Goal: Use online tool/utility: Utilize a website feature to perform a specific function

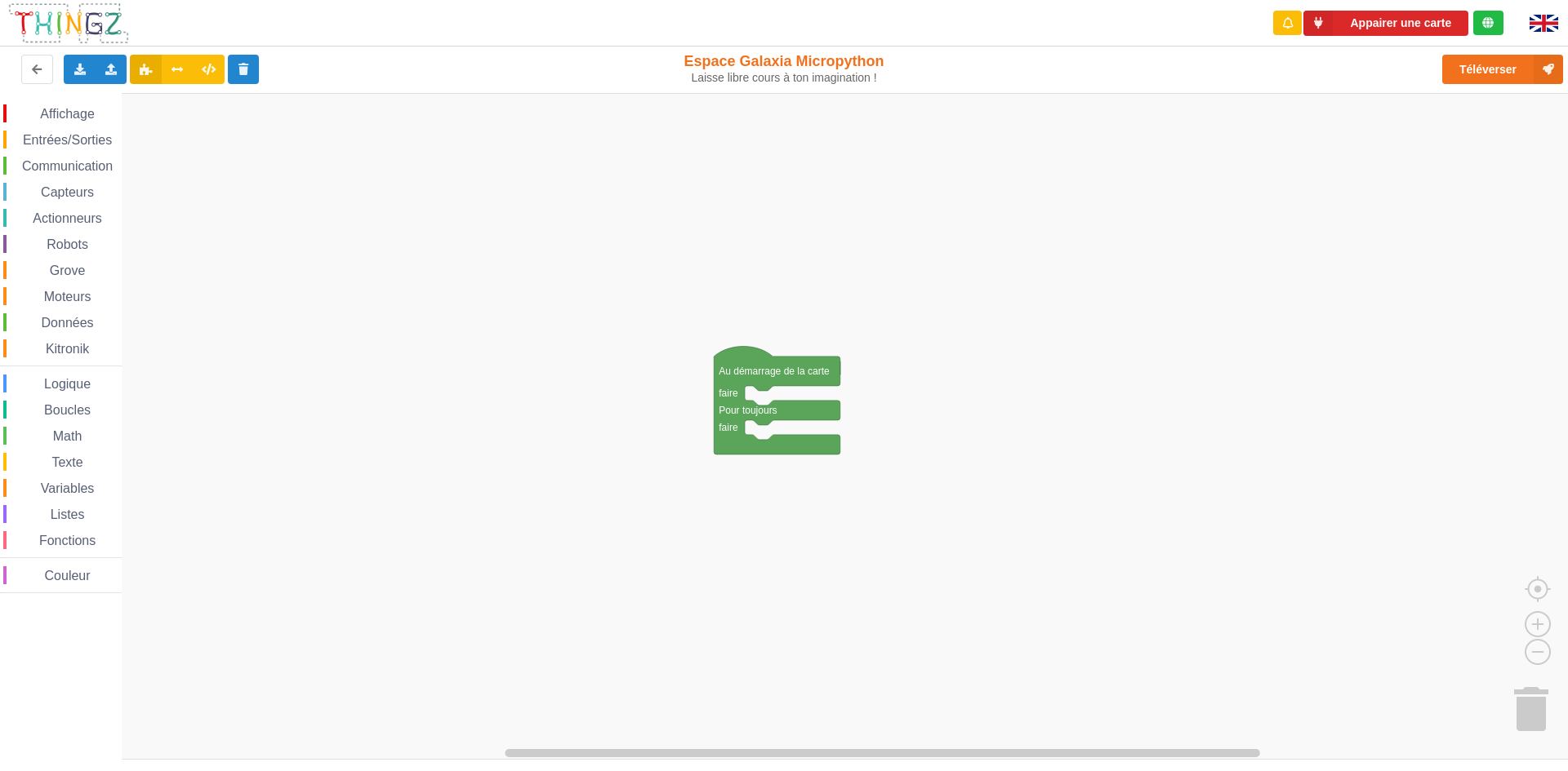
click at [441, 278] on rect "Espace de travail de Blocky" at bounding box center [789, 426] width 1579 height 667
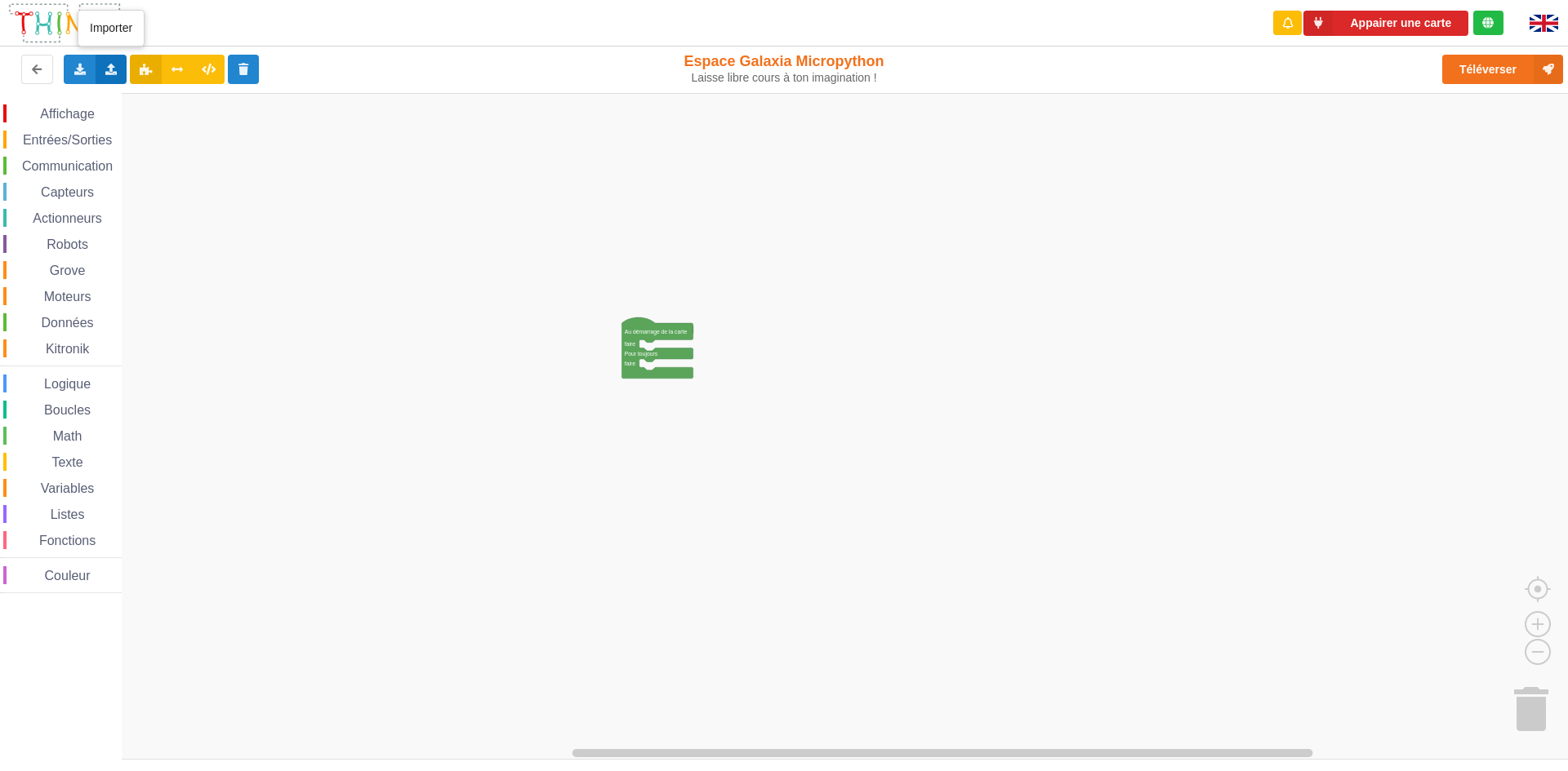
click at [109, 62] on div "Importer un assemblage de blocs Importer du code Python" at bounding box center [111, 70] width 32 height 30
click at [132, 121] on div "Importer du code Python" at bounding box center [215, 130] width 218 height 30
click at [108, 67] on icon at bounding box center [111, 68] width 14 height 10
click at [160, 124] on span "Importer du code Python" at bounding box center [203, 129] width 125 height 13
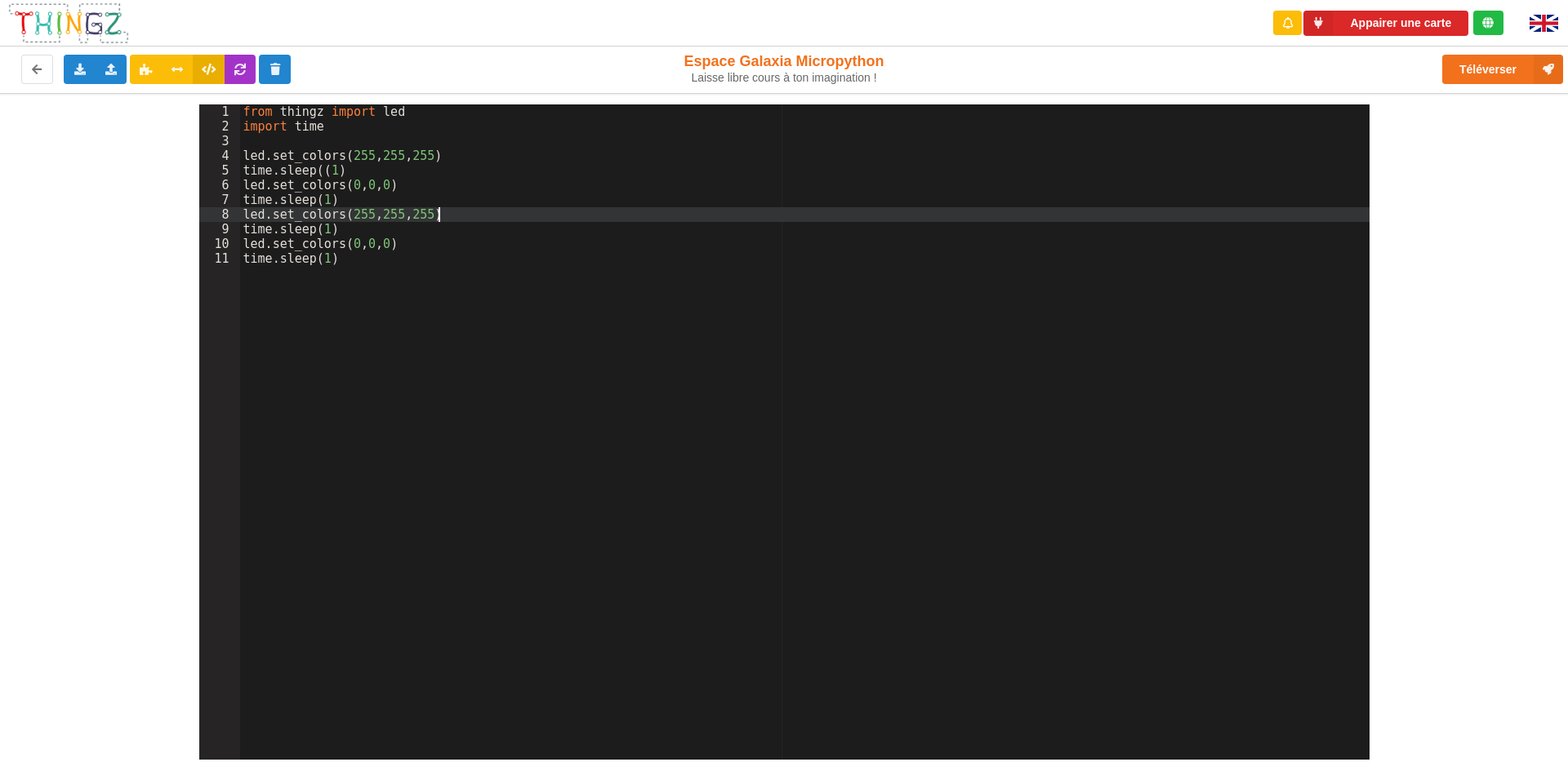
click at [978, 216] on div "from thingz import led import time led . set_colors ( 255 , 255 , 255 ) time . …" at bounding box center [804, 447] width 1130 height 684
click at [1379, 22] on button "Appairer une carte" at bounding box center [1385, 22] width 165 height 25
click at [89, 69] on div "Exporter l'assemblage de blocs Exporter le code Python" at bounding box center [79, 70] width 32 height 30
click at [146, 130] on span "Exporter le code Python" at bounding box center [161, 129] width 121 height 13
click at [108, 57] on div "Importer un assemblage de blocs Importer du code Python" at bounding box center [111, 70] width 32 height 30
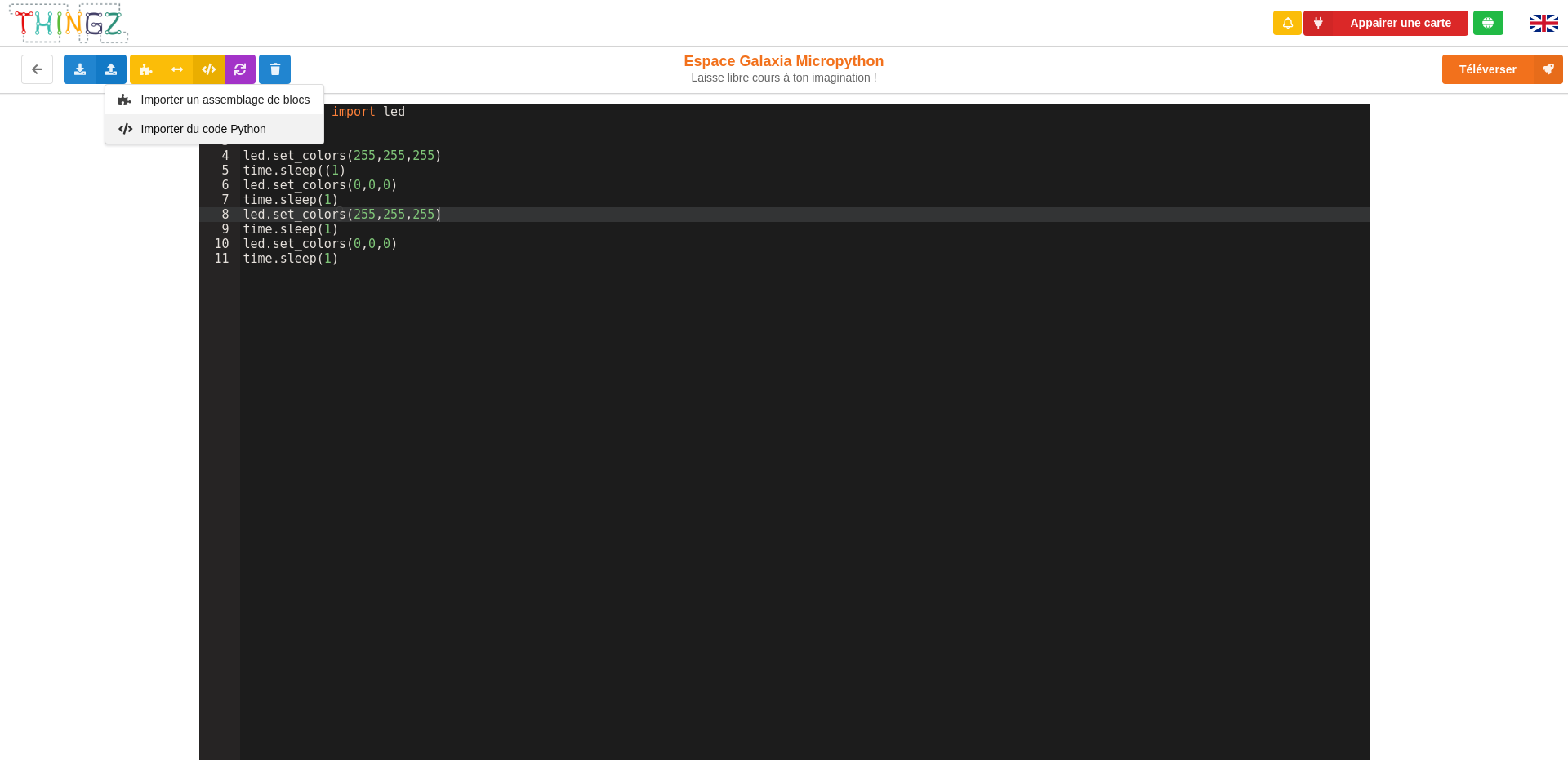
click at [137, 120] on div "Importer du code Python" at bounding box center [215, 130] width 218 height 30
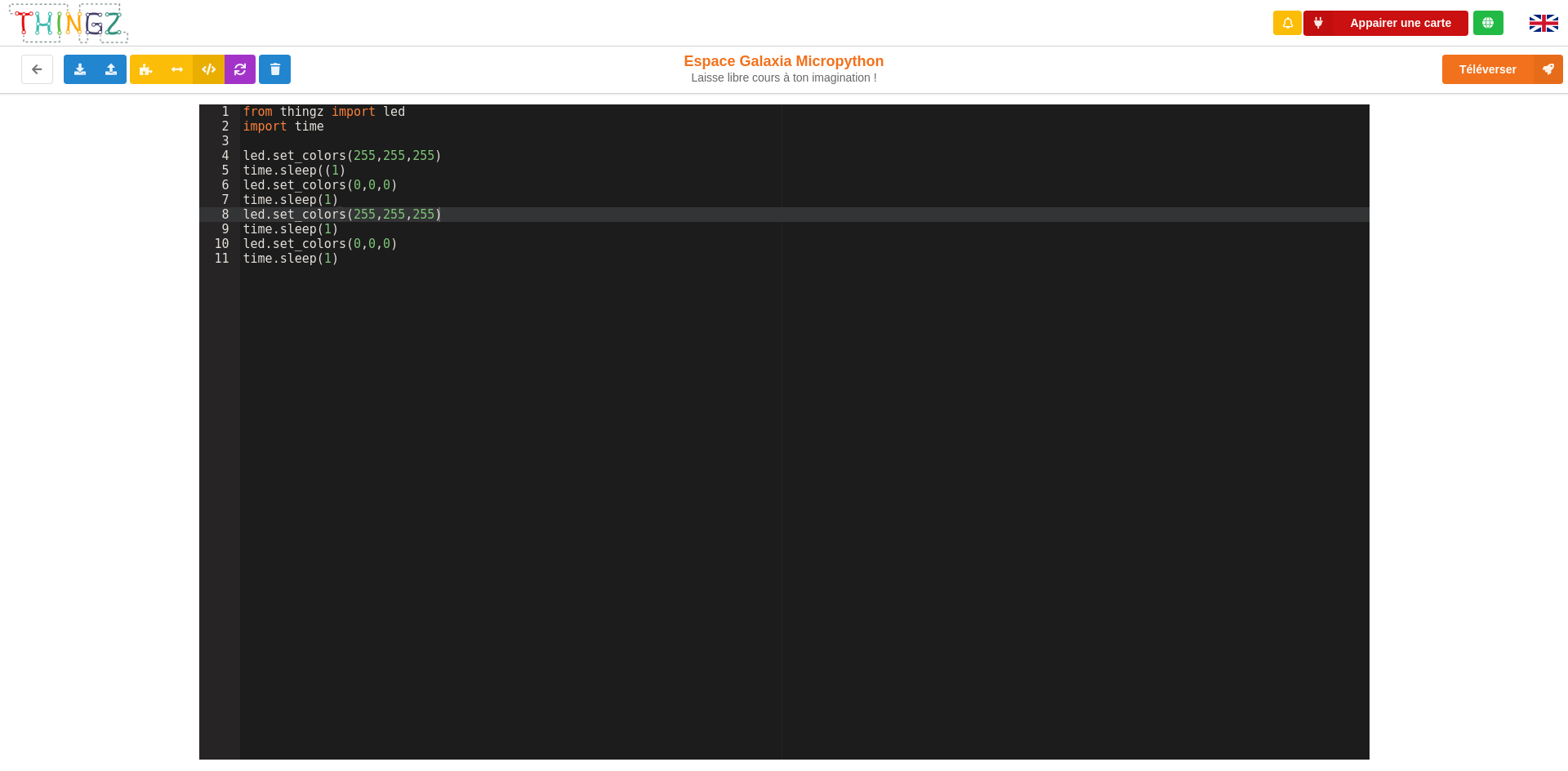
click at [1343, 30] on button "Appairer une carte" at bounding box center [1385, 22] width 165 height 25
click at [82, 76] on div "Exporter l'assemblage de blocs Exporter le code Python" at bounding box center [79, 70] width 32 height 30
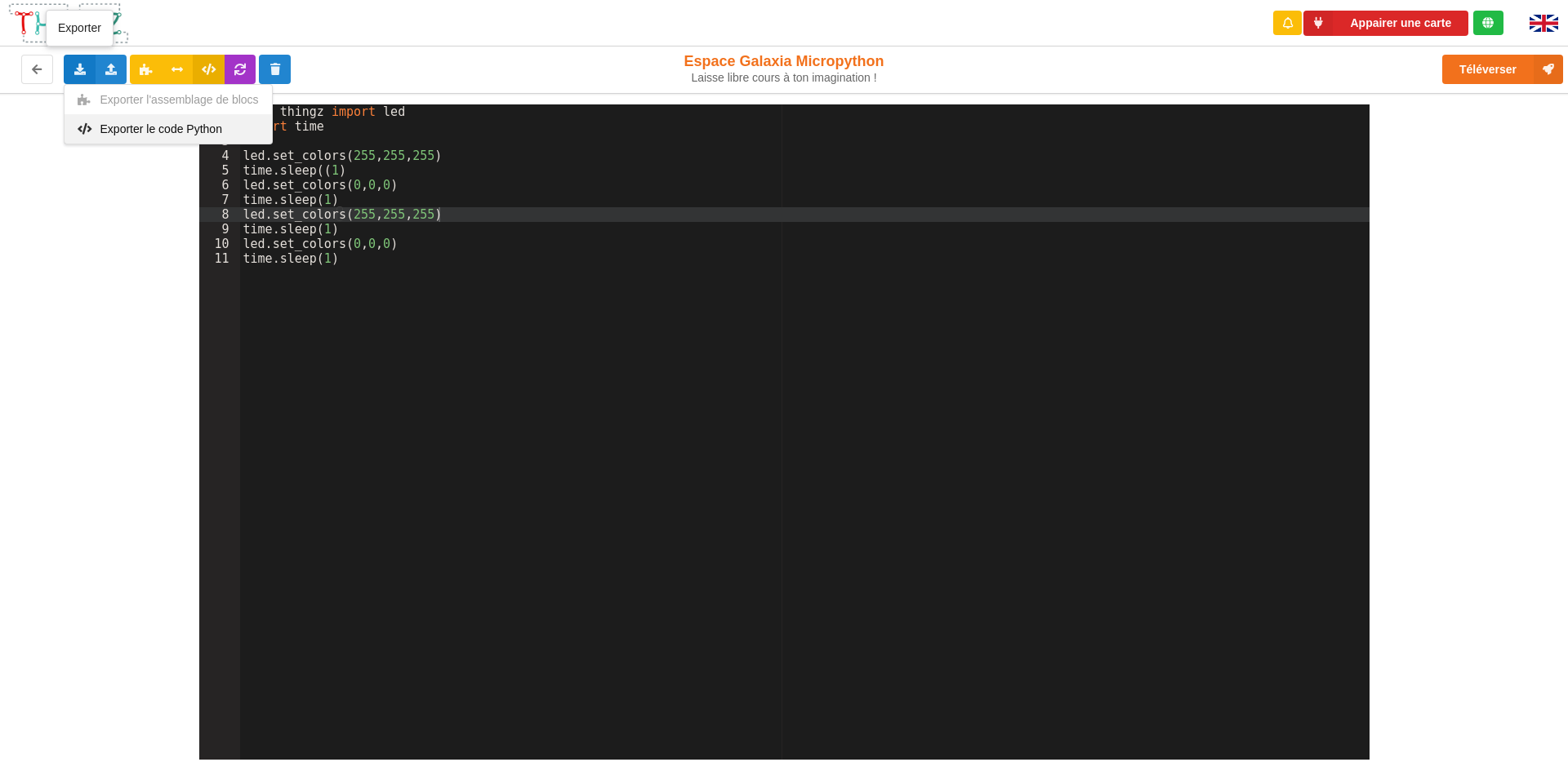
click at [160, 138] on div "Exporter le code Python" at bounding box center [168, 130] width 207 height 30
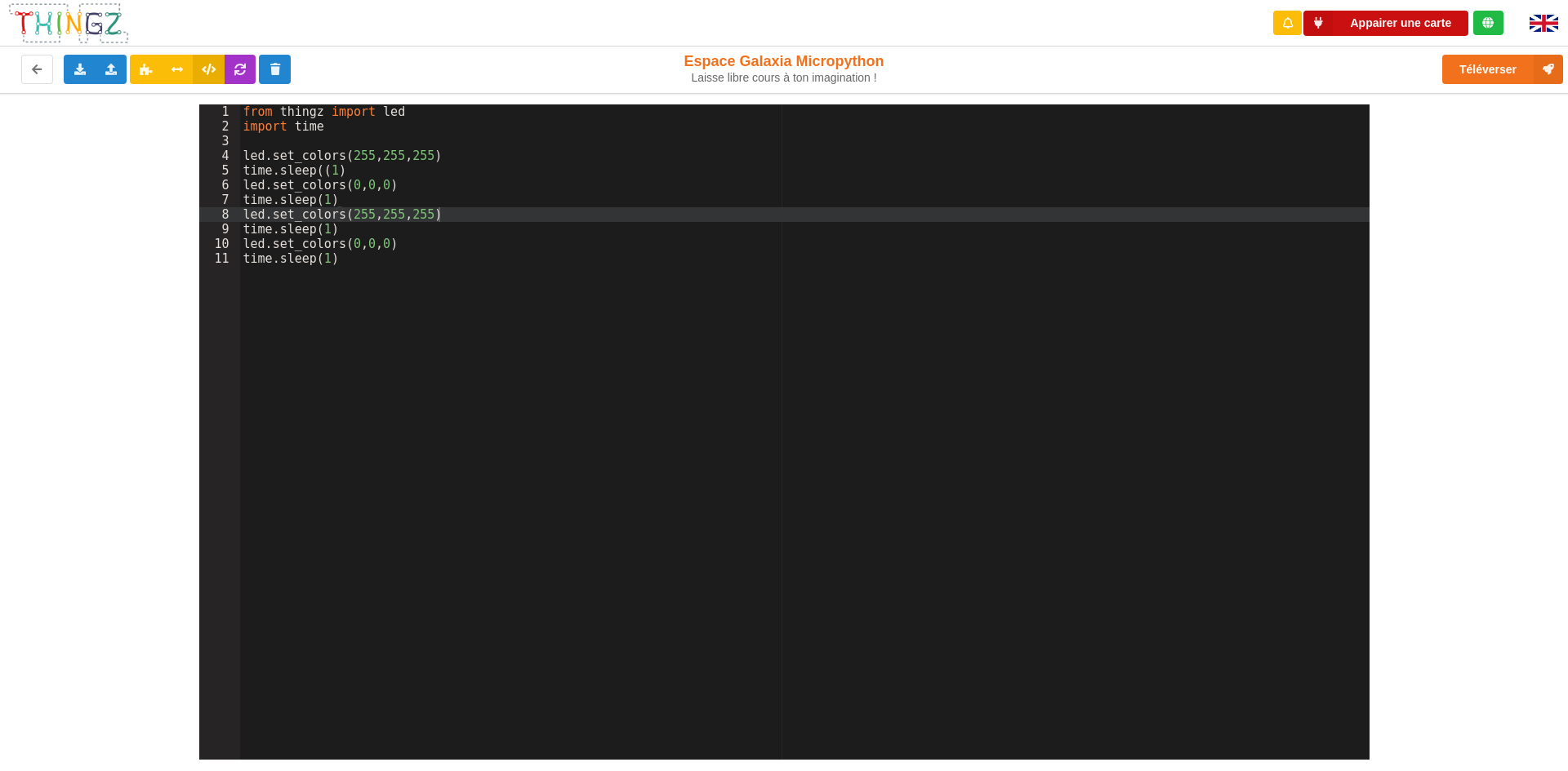
click at [1401, 17] on button "Appairer une carte" at bounding box center [1385, 22] width 165 height 25
drag, startPoint x: 1478, startPoint y: 202, endPoint x: 1487, endPoint y: 185, distance: 19.2
click at [1478, 202] on div "1 2 3 4 5 6 7 8 9 10 11 from thingz import led import time led . set_colors ( 2…" at bounding box center [784, 426] width 1590 height 667
click at [1477, 62] on button "Téléverser" at bounding box center [1503, 70] width 121 height 30
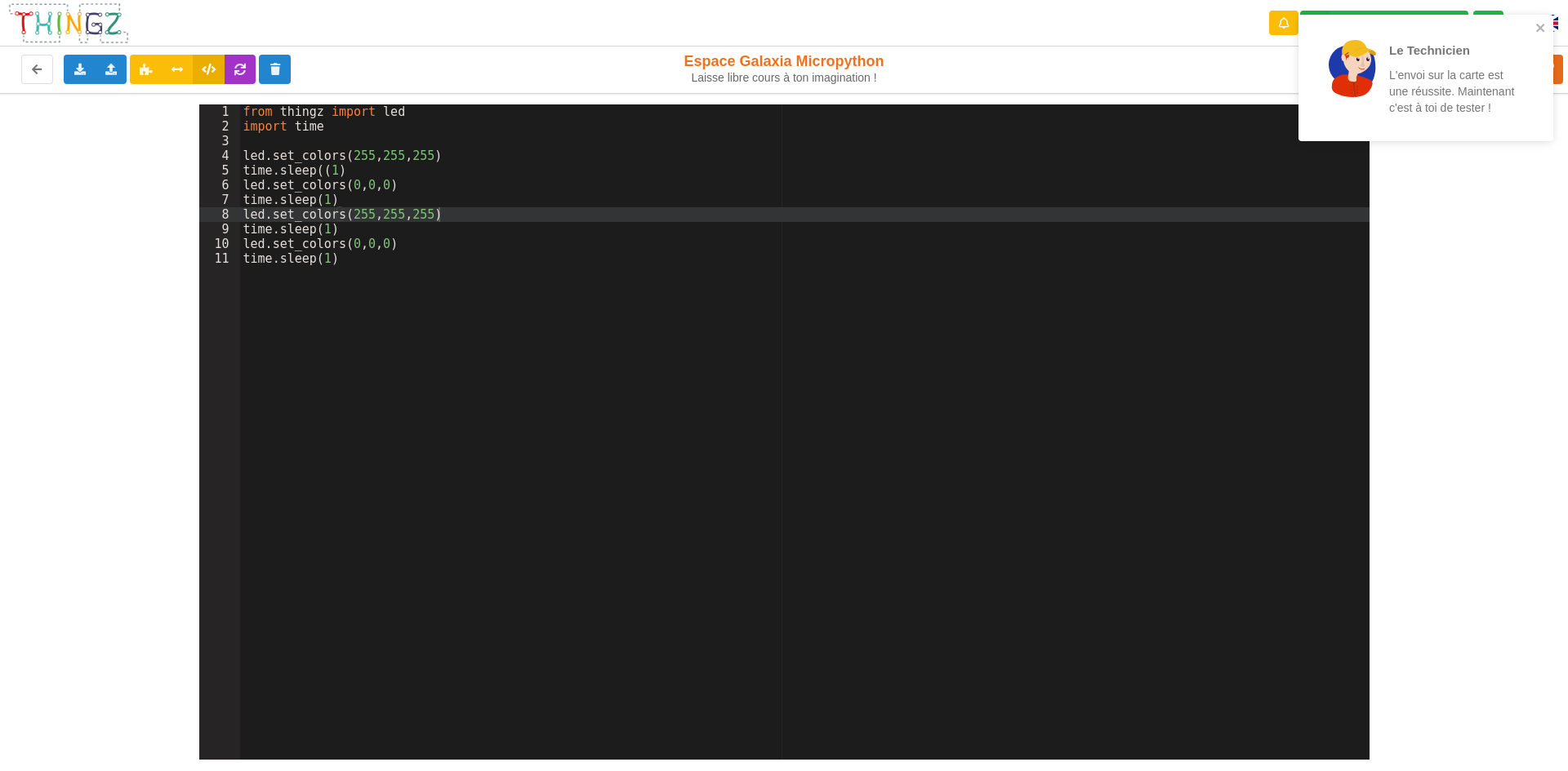
click at [1392, 314] on div "1 2 3 4 5 6 7 8 9 10 11 from thingz import led import time led . set_colors ( 2…" at bounding box center [784, 426] width 1590 height 667
click at [1541, 25] on icon "close" at bounding box center [1541, 28] width 11 height 13
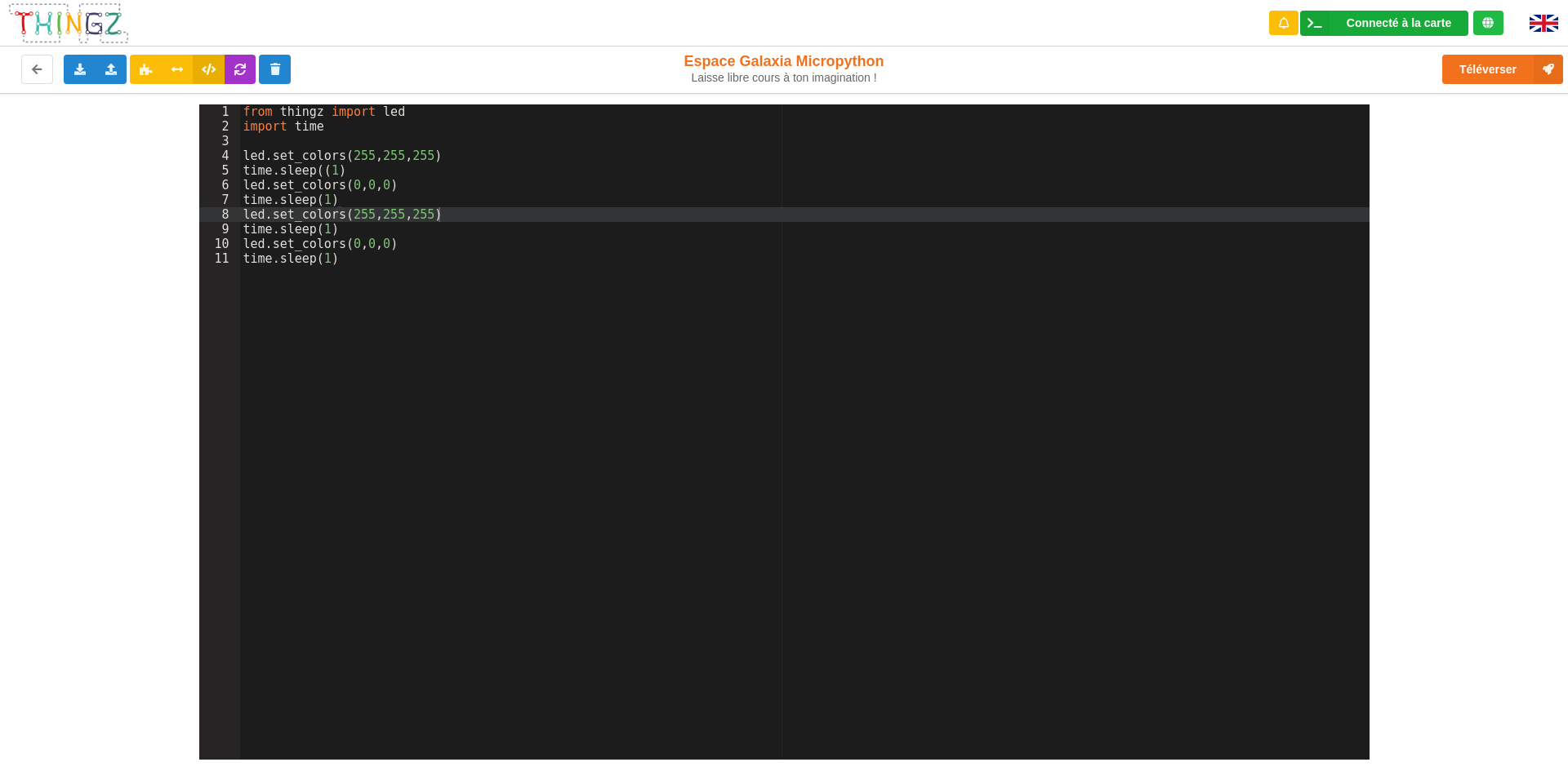
click at [1380, 27] on div "Connecté à la carte" at bounding box center [1398, 22] width 104 height 11
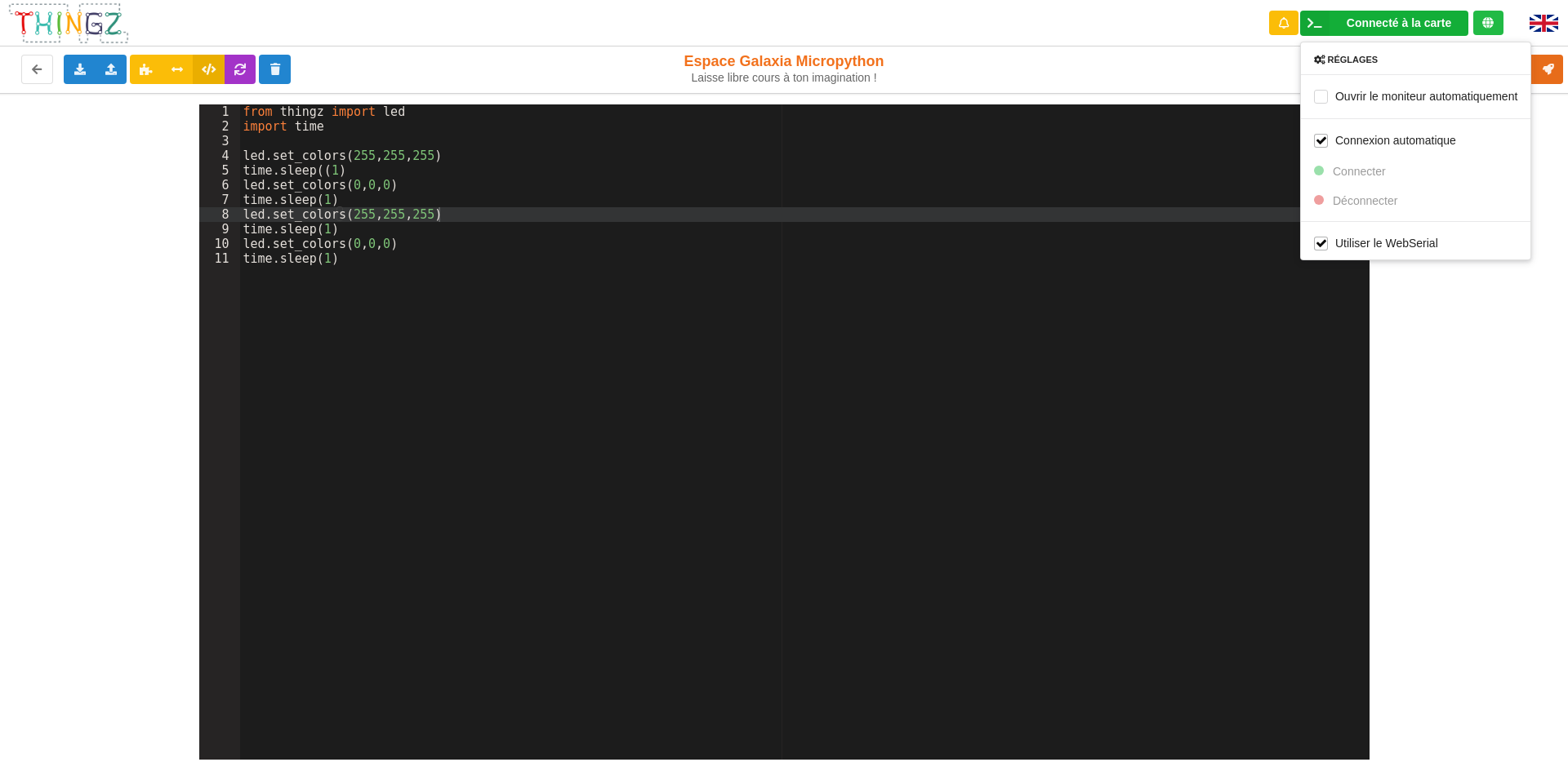
click at [1155, 88] on div "Téléverser" at bounding box center [1254, 69] width 643 height 52
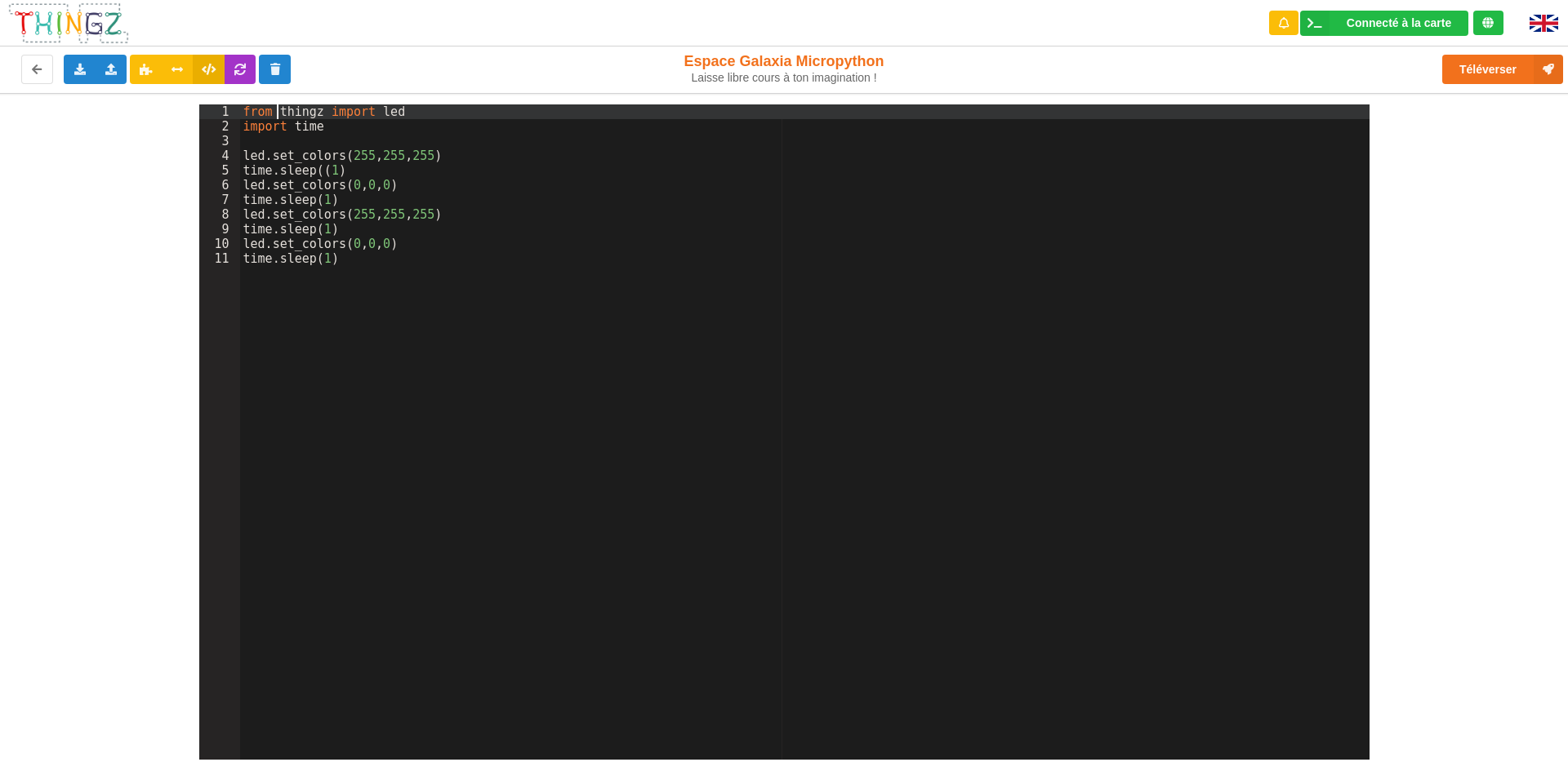
click at [275, 118] on div "from thingz import led import time led . set_colors ( 255 , 255 , 255 ) time . …" at bounding box center [804, 447] width 1130 height 684
click at [76, 252] on div "1 2 3 4 5 6 7 8 9 10 11 from thingz import led import time led . set_colors ( 2…" at bounding box center [784, 426] width 1590 height 667
click at [609, 143] on div "from thingz import led import time led . set_colors ( 255 , 255 , 255 ) time . …" at bounding box center [804, 447] width 1130 height 684
click at [608, 118] on div "from thingz import led import time led . set_colors ( 255 , 255 , 255 ) time . …" at bounding box center [804, 447] width 1130 height 684
drag, startPoint x: 608, startPoint y: 118, endPoint x: 548, endPoint y: 76, distance: 73.2
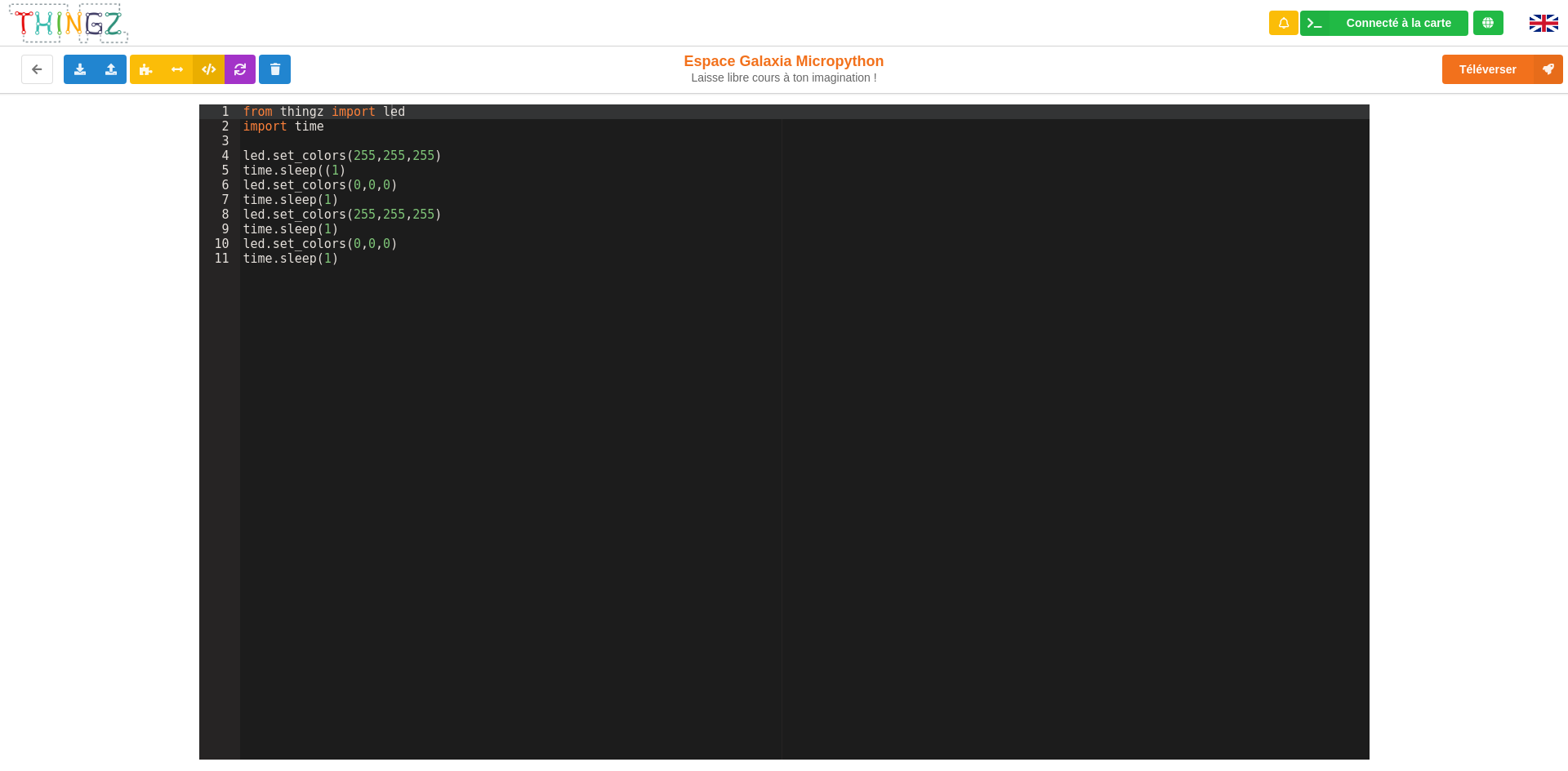
click at [548, 76] on div "Exporter l'assemblage de blocs Exporter le code Python Importer un assemblage d…" at bounding box center [314, 69] width 643 height 52
click at [333, 21] on div "Connecté à la carte Réglages Ouvrir le moniteur automatiquement Connexion autom…" at bounding box center [784, 23] width 1590 height 47
click at [112, 67] on icon at bounding box center [111, 68] width 14 height 10
click at [181, 125] on span "Importer du code Python" at bounding box center [203, 129] width 125 height 13
click at [1445, 61] on button "Téléverser" at bounding box center [1503, 70] width 121 height 30
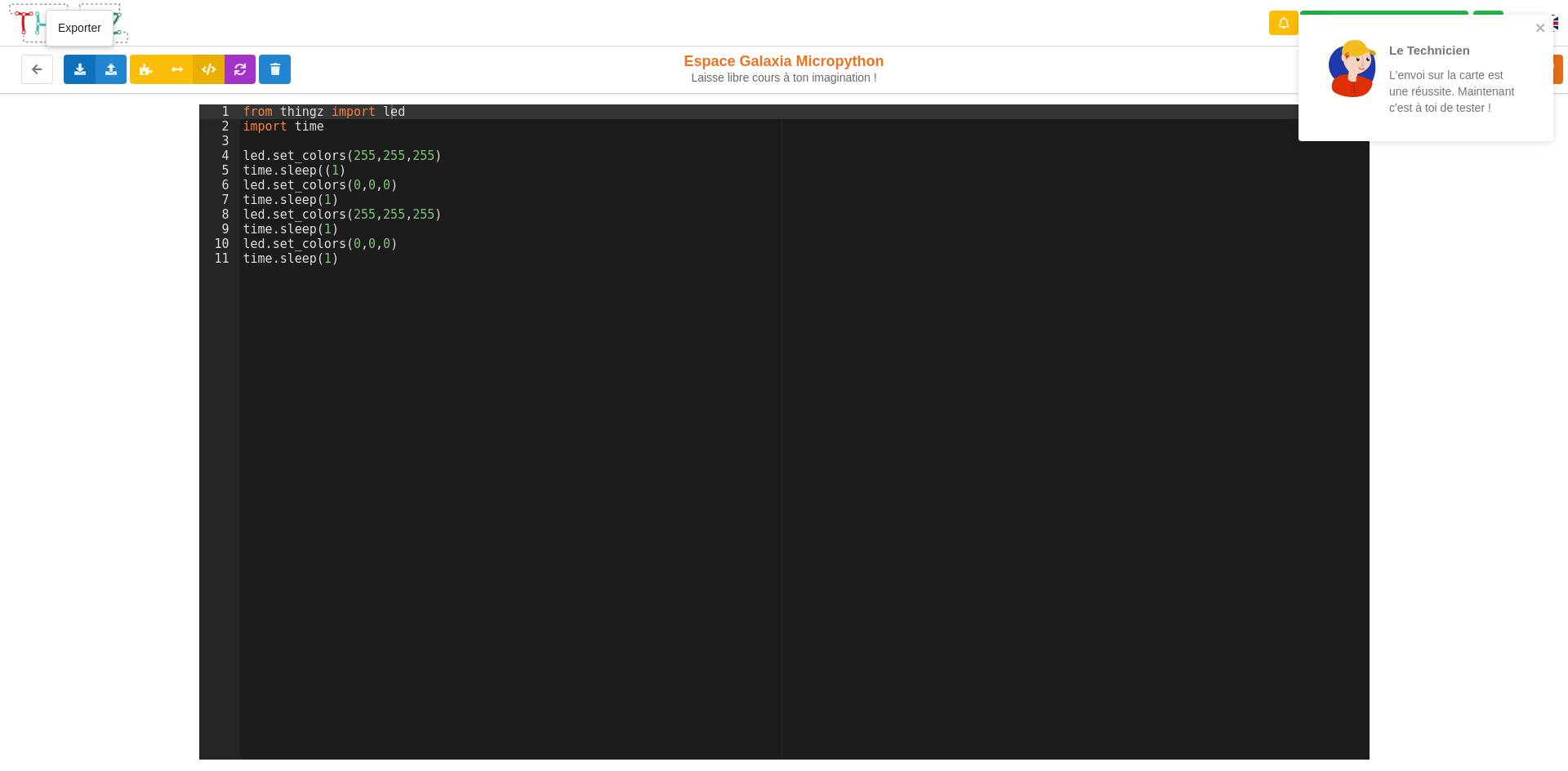
click at [92, 70] on div "Exporter l'assemblage de blocs Exporter le code Python" at bounding box center [79, 70] width 32 height 30
click at [147, 117] on div "Exporter le code Python" at bounding box center [168, 130] width 207 height 30
click at [1544, 22] on icon "close" at bounding box center [1541, 28] width 11 height 13
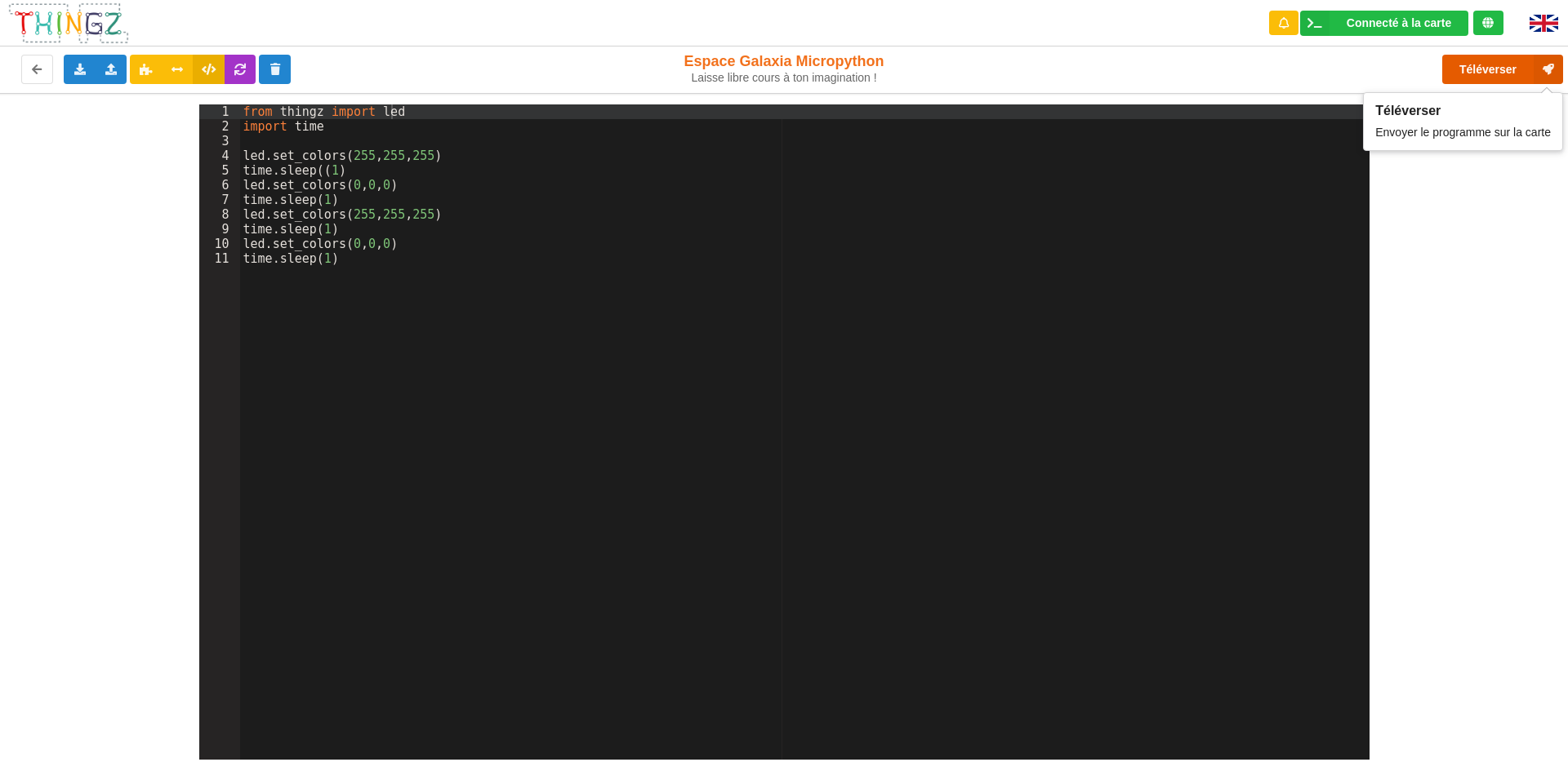
click at [1462, 63] on button "Téléverser" at bounding box center [1503, 70] width 121 height 30
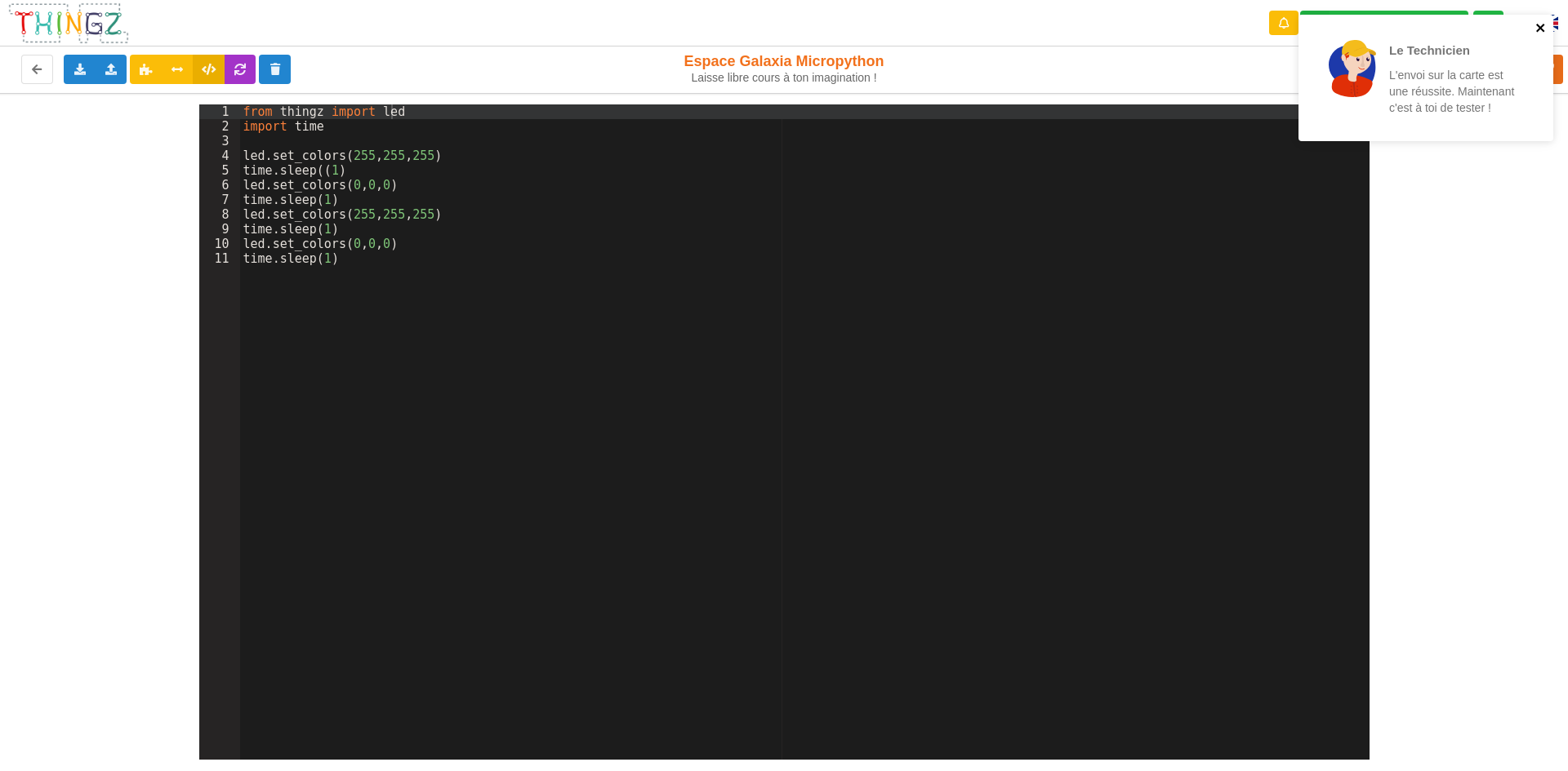
click at [1541, 29] on icon "close" at bounding box center [1540, 27] width 8 height 8
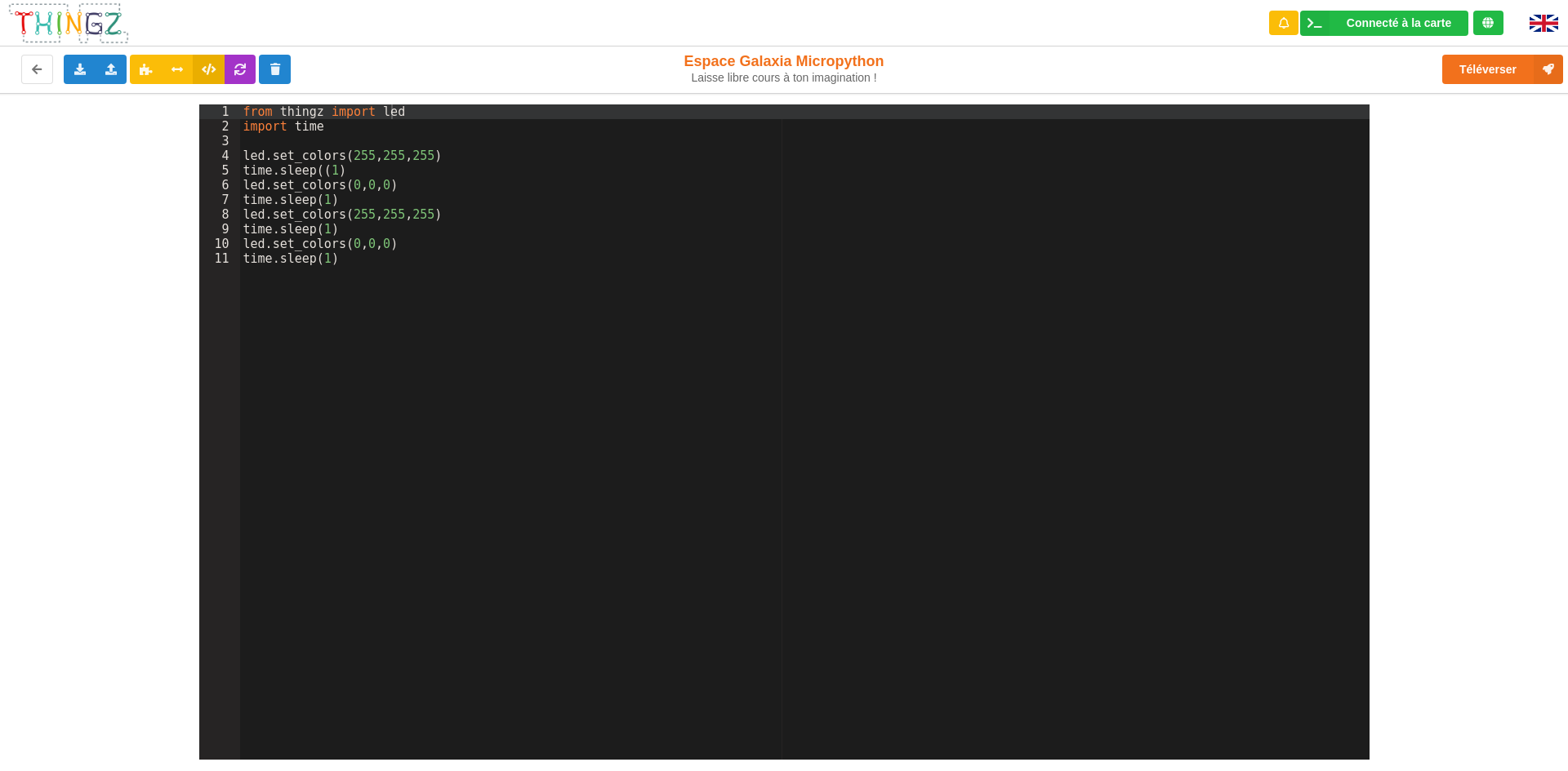
click at [1528, 62] on div "Le Technicien L'envoi sur la carte est une réussite. Maintenant c'est à toi de …" at bounding box center [1425, 83] width 261 height 145
click at [1358, 4] on div "Connecté à la carte Réglages Ouvrir le moniteur automatiquement Connexion autom…" at bounding box center [1385, 23] width 262 height 47
